Goal: Information Seeking & Learning: Find specific fact

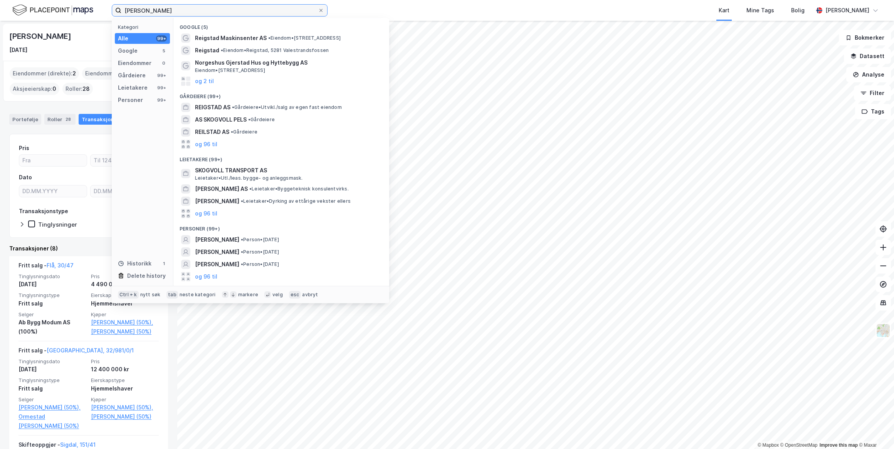
drag, startPoint x: 212, startPoint y: 14, endPoint x: 93, endPoint y: 13, distance: 119.4
click at [94, 13] on div "Håvard Reigstad Skogvoll Kategori Alle 99+ Google 5 Eiendommer 0 Gårdeiere 99+ …" at bounding box center [447, 10] width 894 height 21
paste input "Nina Standahl"
type input "Nina Standahl"
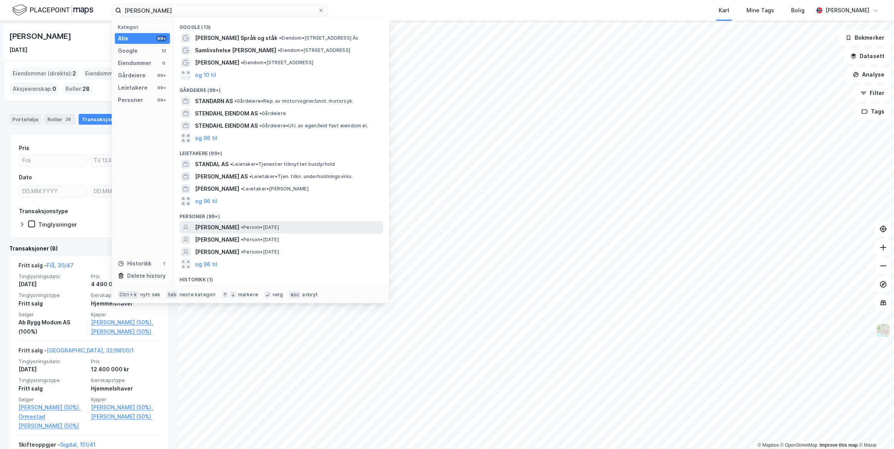
click at [218, 227] on span "[PERSON_NAME]" at bounding box center [217, 227] width 44 height 9
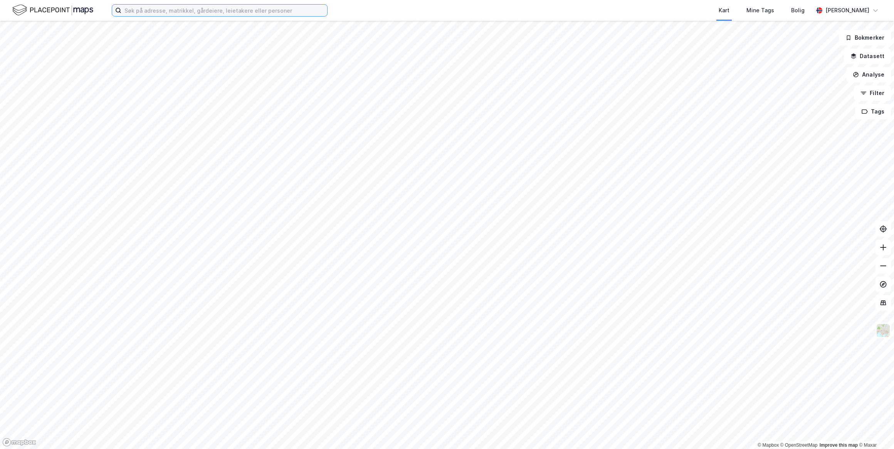
click at [141, 10] on input at bounding box center [224, 11] width 206 height 12
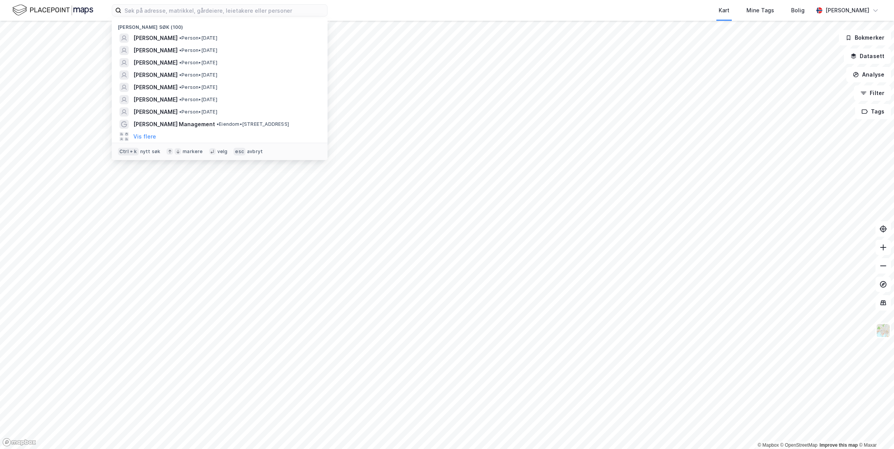
click at [462, 11] on div "Kart Mine Tags Bolig" at bounding box center [588, 10] width 448 height 21
